Goal: Communication & Community: Answer question/provide support

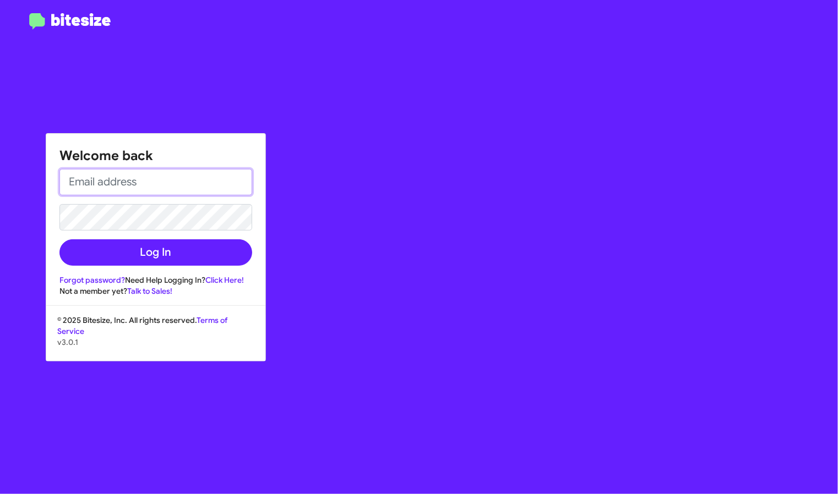
type input "[EMAIL_ADDRESS][DOMAIN_NAME]"
click at [178, 183] on input "[EMAIL_ADDRESS][DOMAIN_NAME]" at bounding box center [155, 182] width 193 height 26
click at [433, 144] on div "Welcome back [EMAIL_ADDRESS][DOMAIN_NAME] Log In Forgot password? Need Help Log…" at bounding box center [489, 247] width 698 height 494
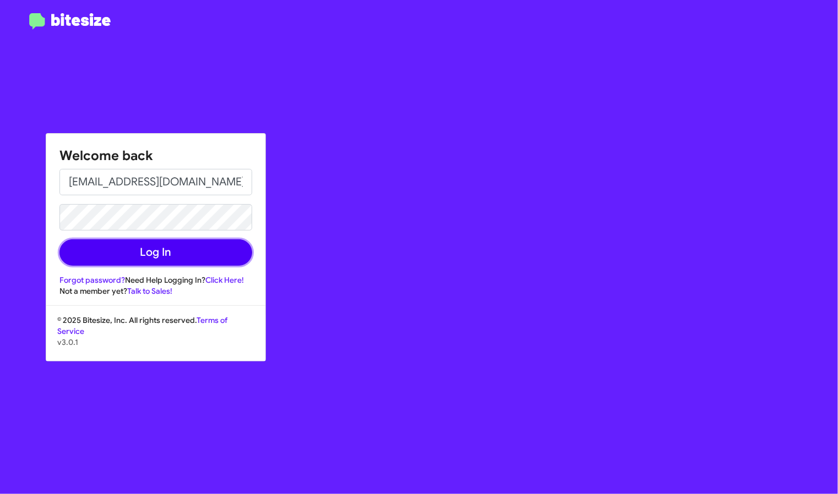
click at [236, 250] on button "Log In" at bounding box center [155, 252] width 193 height 26
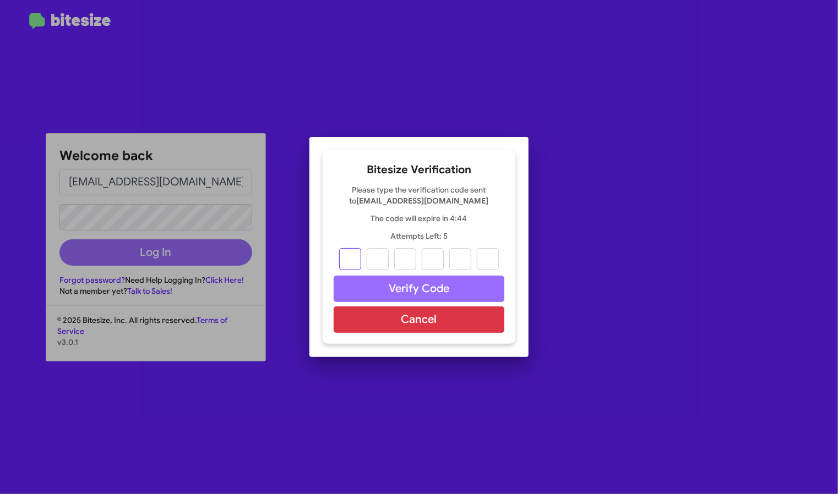
type input "3"
type input "1"
type input "8"
type input "6"
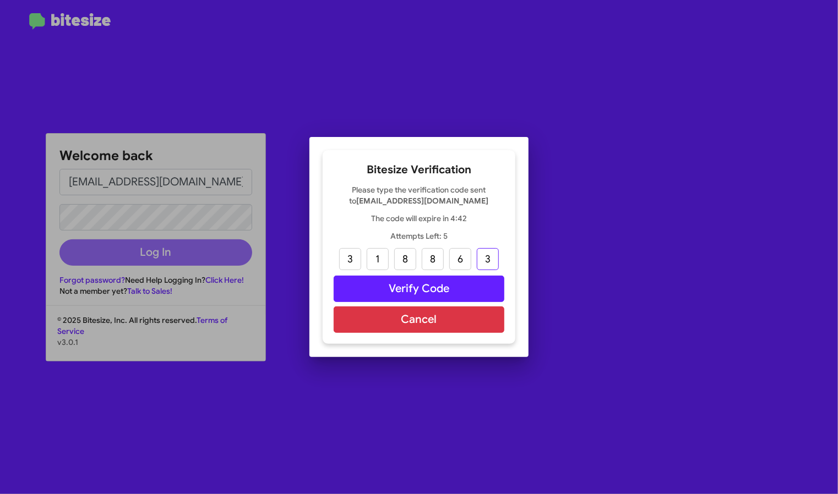
type input "3"
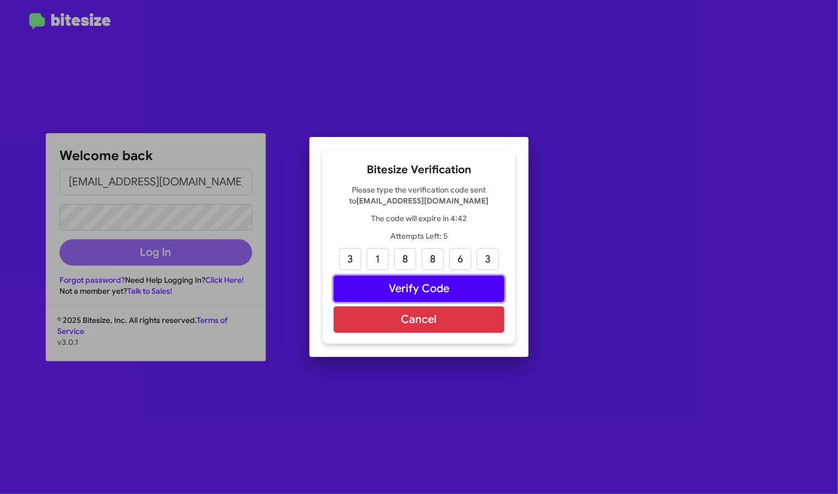
click at [443, 296] on button "Verify Code" at bounding box center [419, 289] width 171 height 26
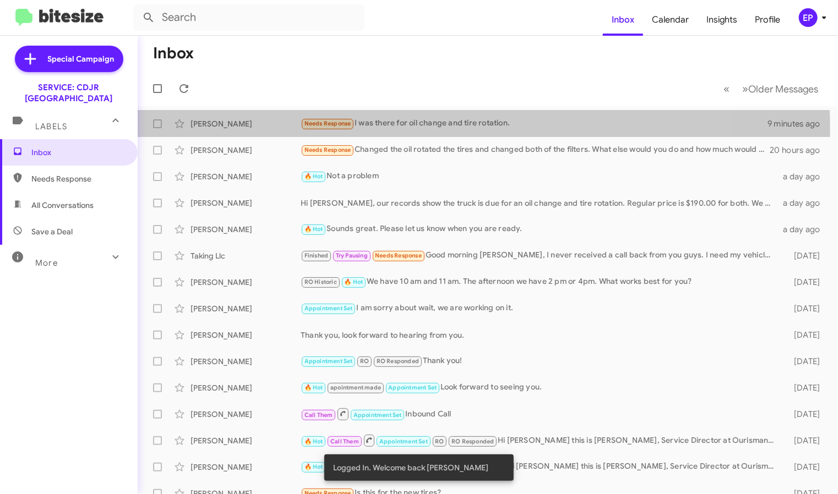
click at [221, 132] on div "[PERSON_NAME] Needs Response I was there for oil change and tire rotation. 9 mi…" at bounding box center [487, 124] width 683 height 22
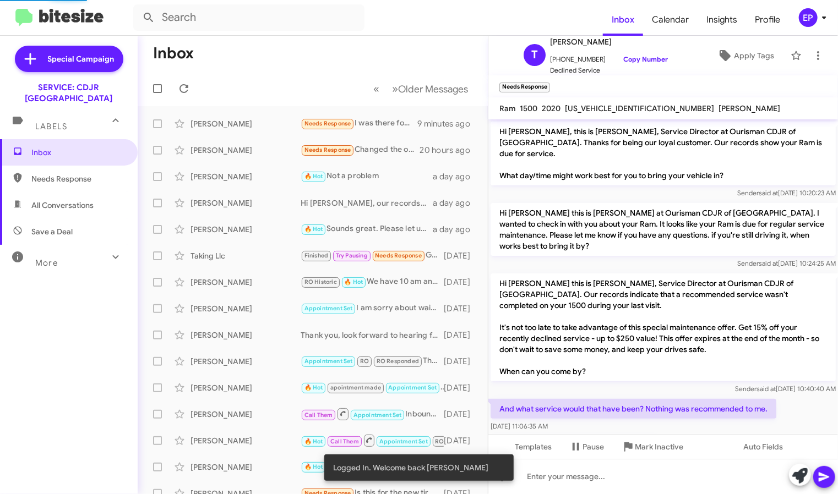
scroll to position [29, 0]
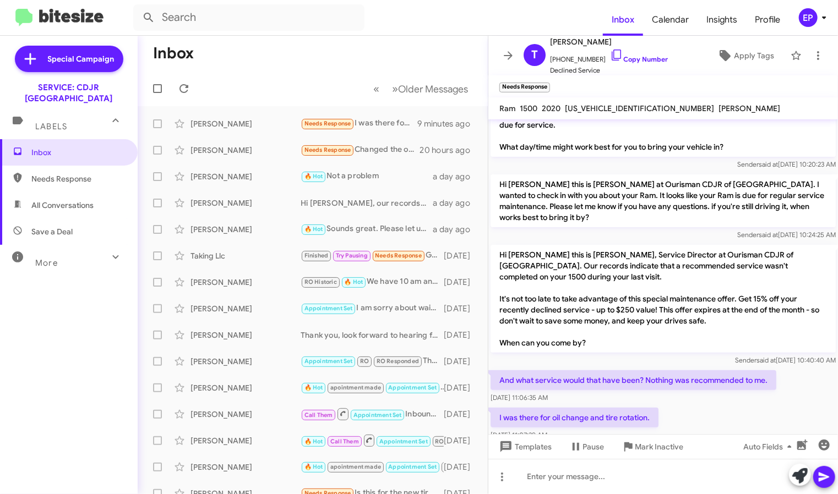
drag, startPoint x: 641, startPoint y: 107, endPoint x: 560, endPoint y: 109, distance: 80.4
click at [560, 109] on div "Ram 1500 2020 [US_VEHICLE_IDENTIFICATION_NUMBER] [PERSON_NAME]" at bounding box center [639, 108] width 285 height 13
copy div "[US_VEHICLE_IDENTIFICATION_NUMBER]"
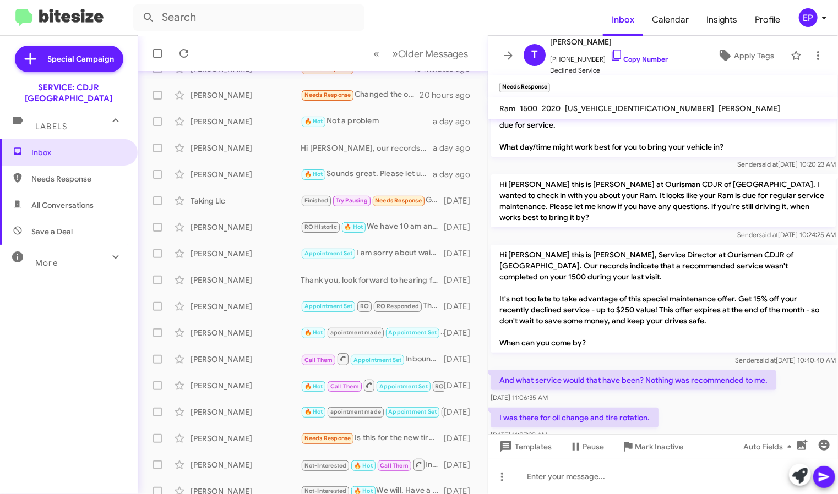
scroll to position [110, 0]
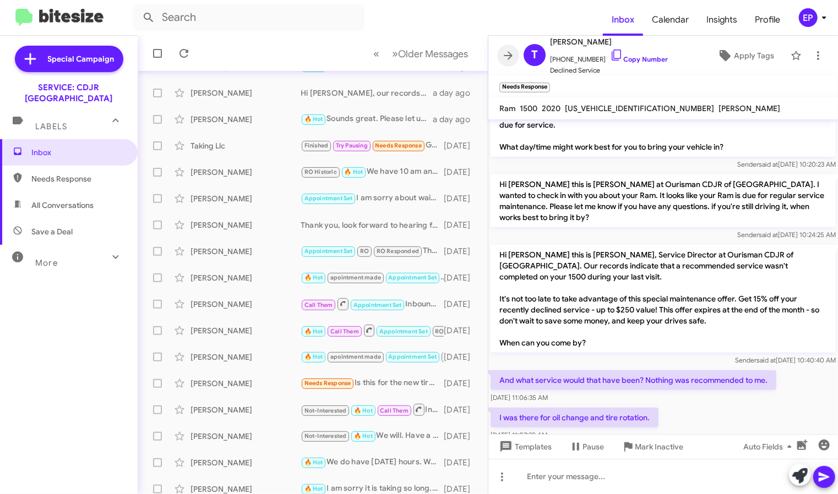
click at [506, 51] on icon at bounding box center [507, 55] width 13 height 13
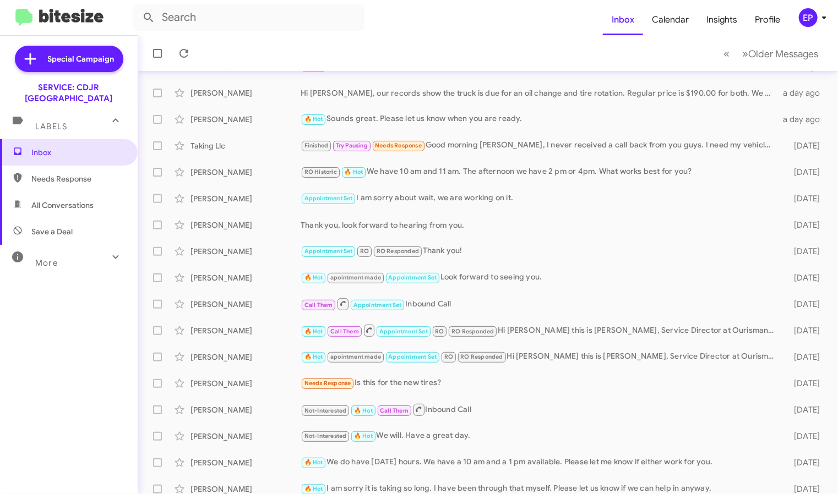
scroll to position [145, 0]
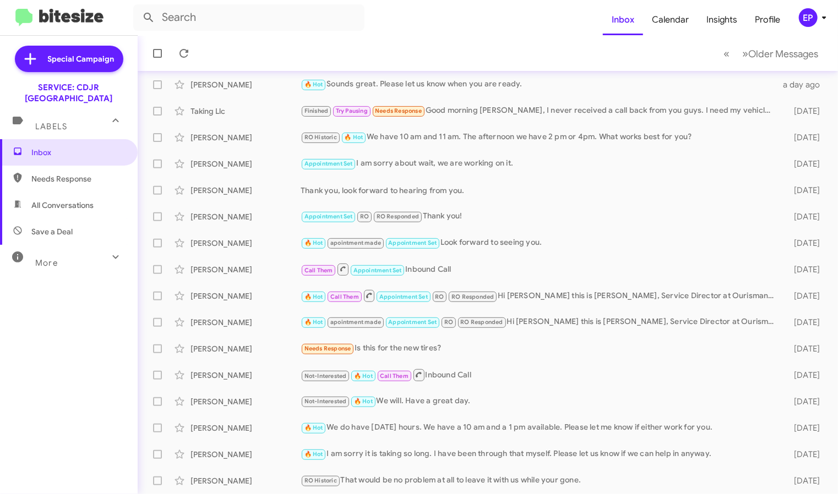
click at [264, 110] on div "Taking Llc" at bounding box center [245, 111] width 110 height 11
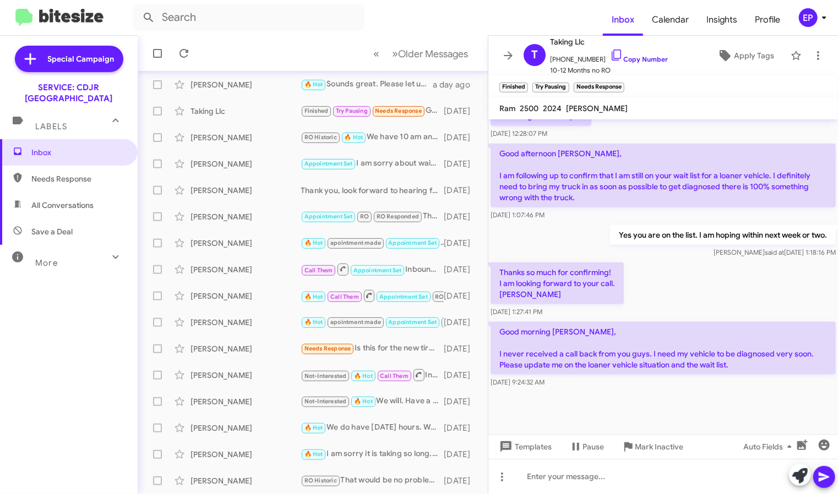
scroll to position [597, 0]
click at [507, 55] on icon at bounding box center [508, 55] width 9 height 8
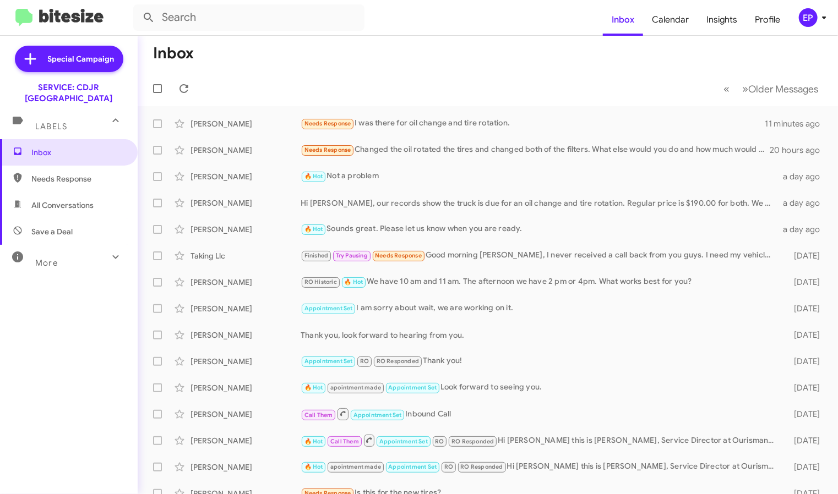
click at [527, 154] on div "Needs Response Changed the oil rotated the tires and changed both of the filter…" at bounding box center [535, 150] width 469 height 13
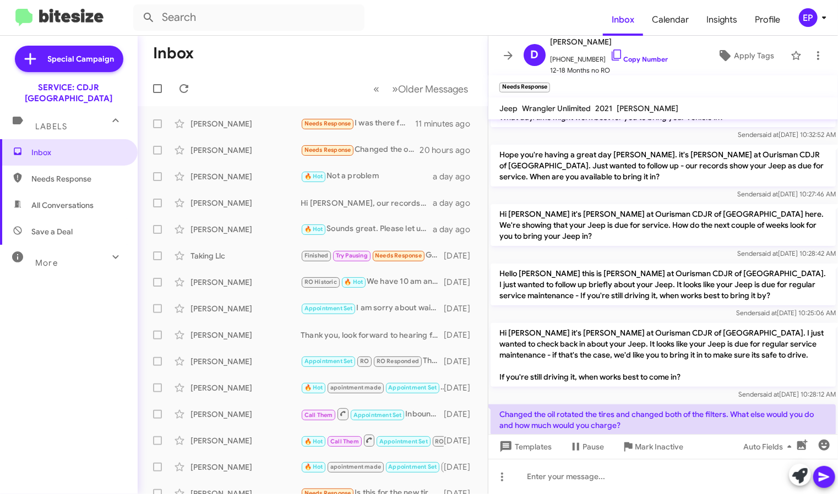
scroll to position [80, 0]
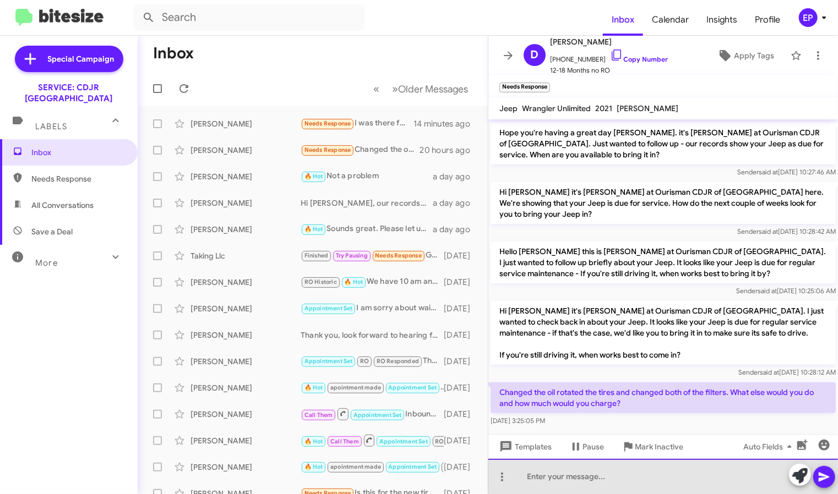
click at [579, 480] on div at bounding box center [663, 476] width 350 height 35
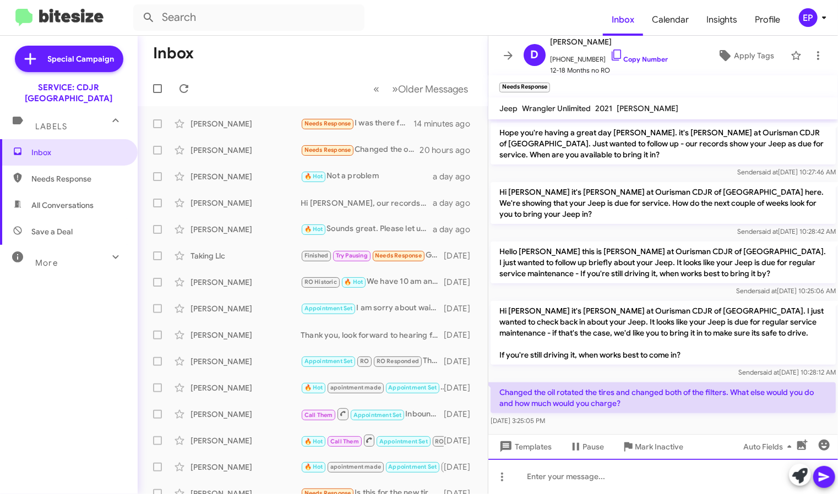
paste div
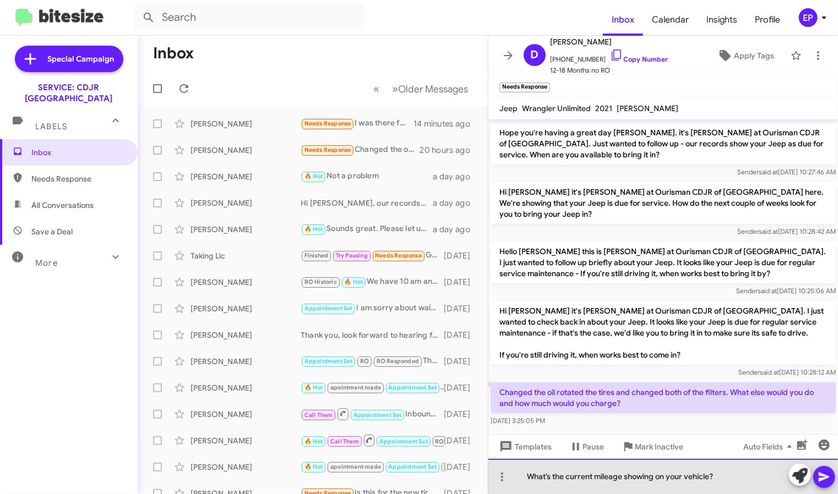
click at [527, 474] on div "What’s the current mileage showing on your vehicle?" at bounding box center [663, 476] width 350 height 35
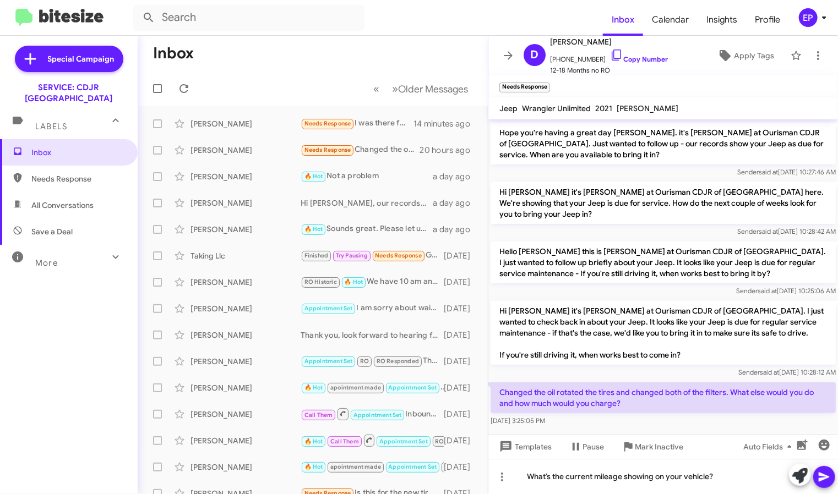
click at [825, 476] on icon at bounding box center [823, 477] width 10 height 9
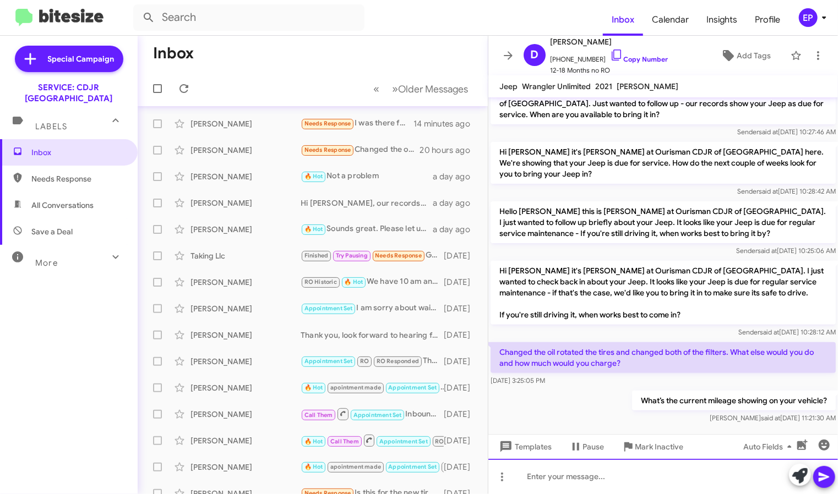
scroll to position [55, 0]
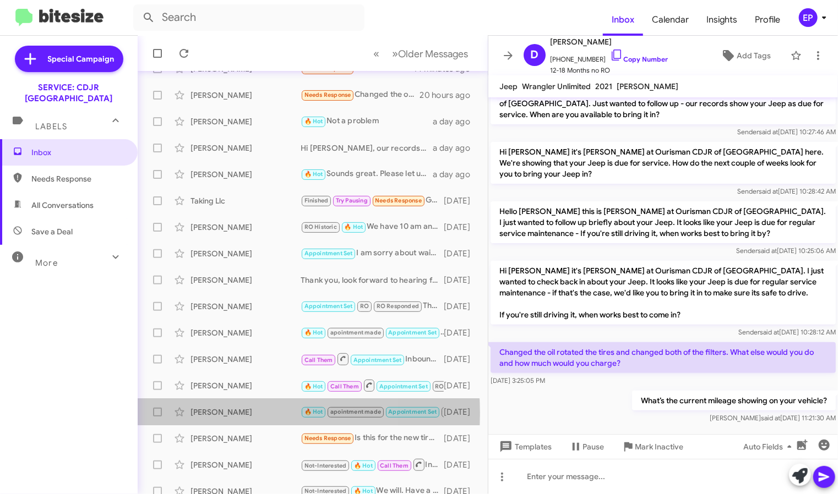
click at [229, 413] on div "[PERSON_NAME]" at bounding box center [245, 412] width 110 height 11
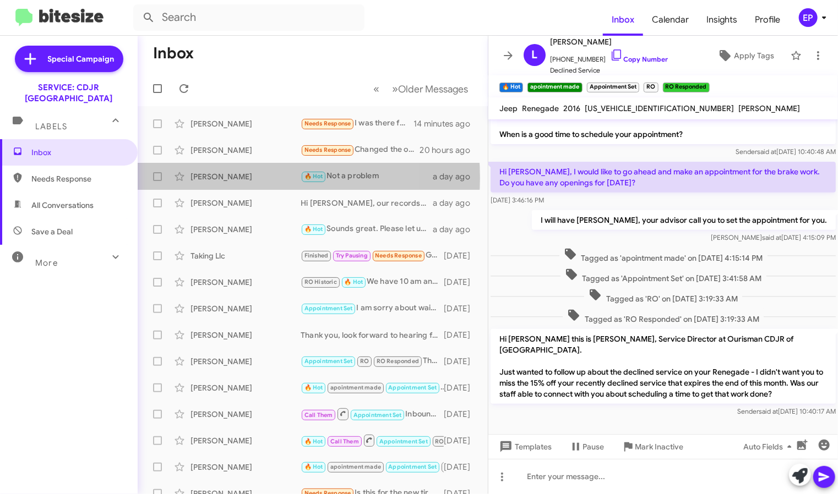
click at [239, 178] on div "[PERSON_NAME]" at bounding box center [245, 176] width 110 height 11
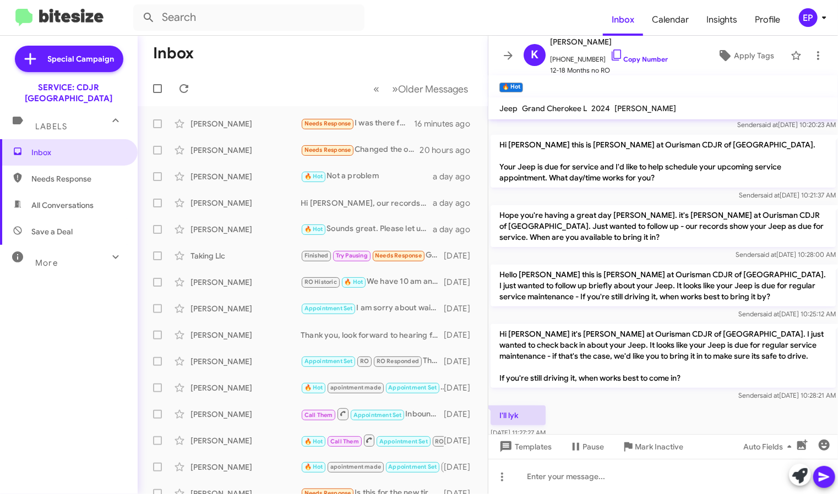
scroll to position [183, 0]
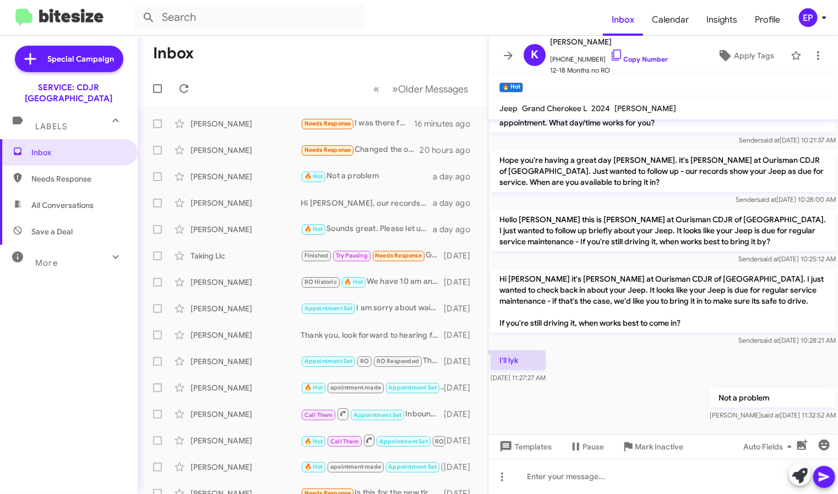
click at [250, 150] on div "[PERSON_NAME]" at bounding box center [245, 150] width 110 height 11
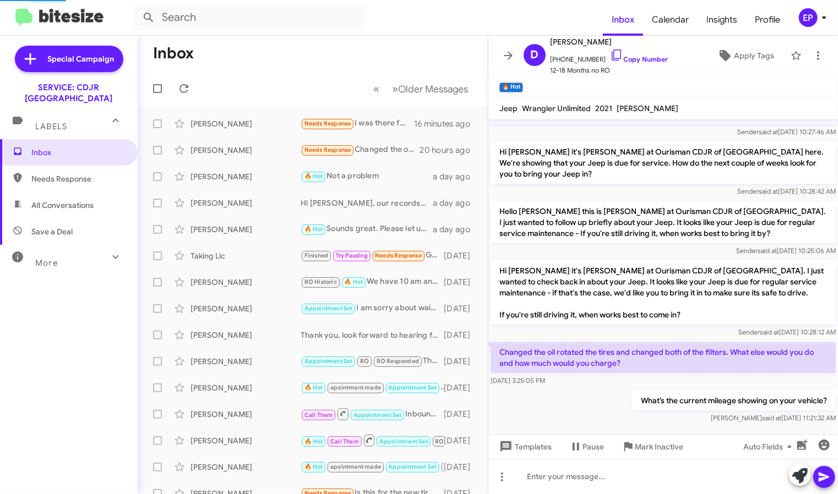
scroll to position [99, 0]
